Goal: Information Seeking & Learning: Compare options

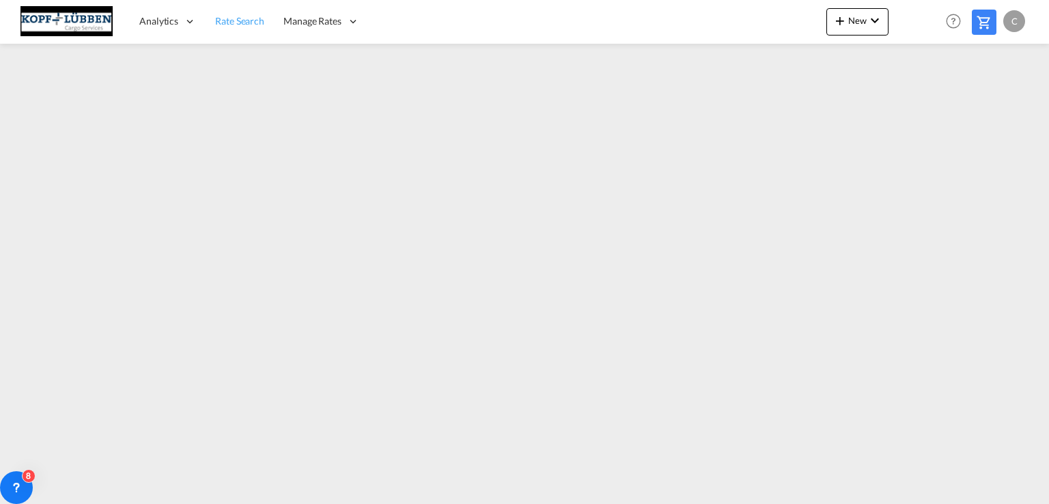
click at [240, 25] on span "Rate Search" at bounding box center [239, 21] width 49 height 12
